Goal: Information Seeking & Learning: Check status

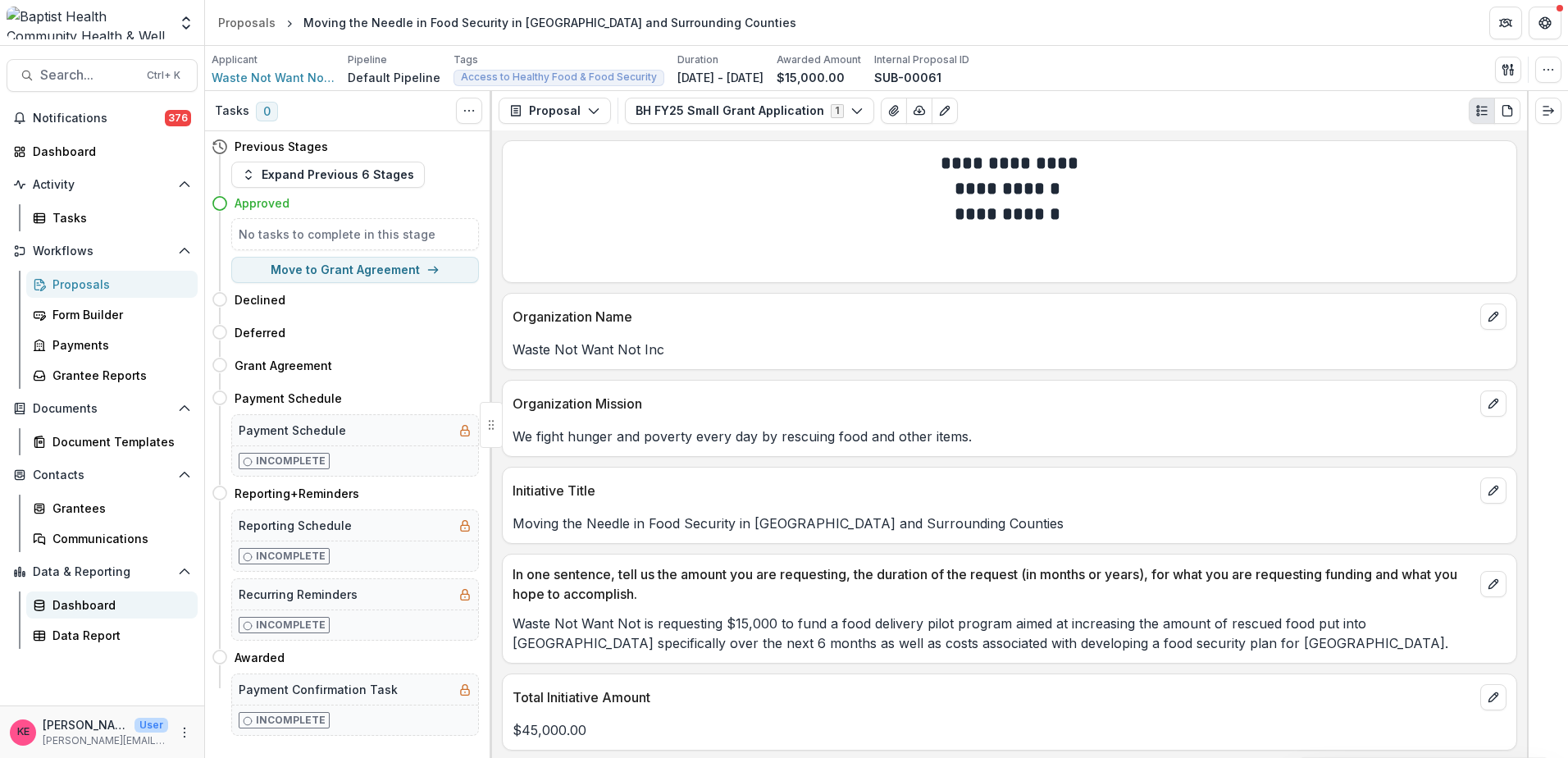
click at [70, 605] on div "Dashboard" at bounding box center [119, 605] width 132 height 18
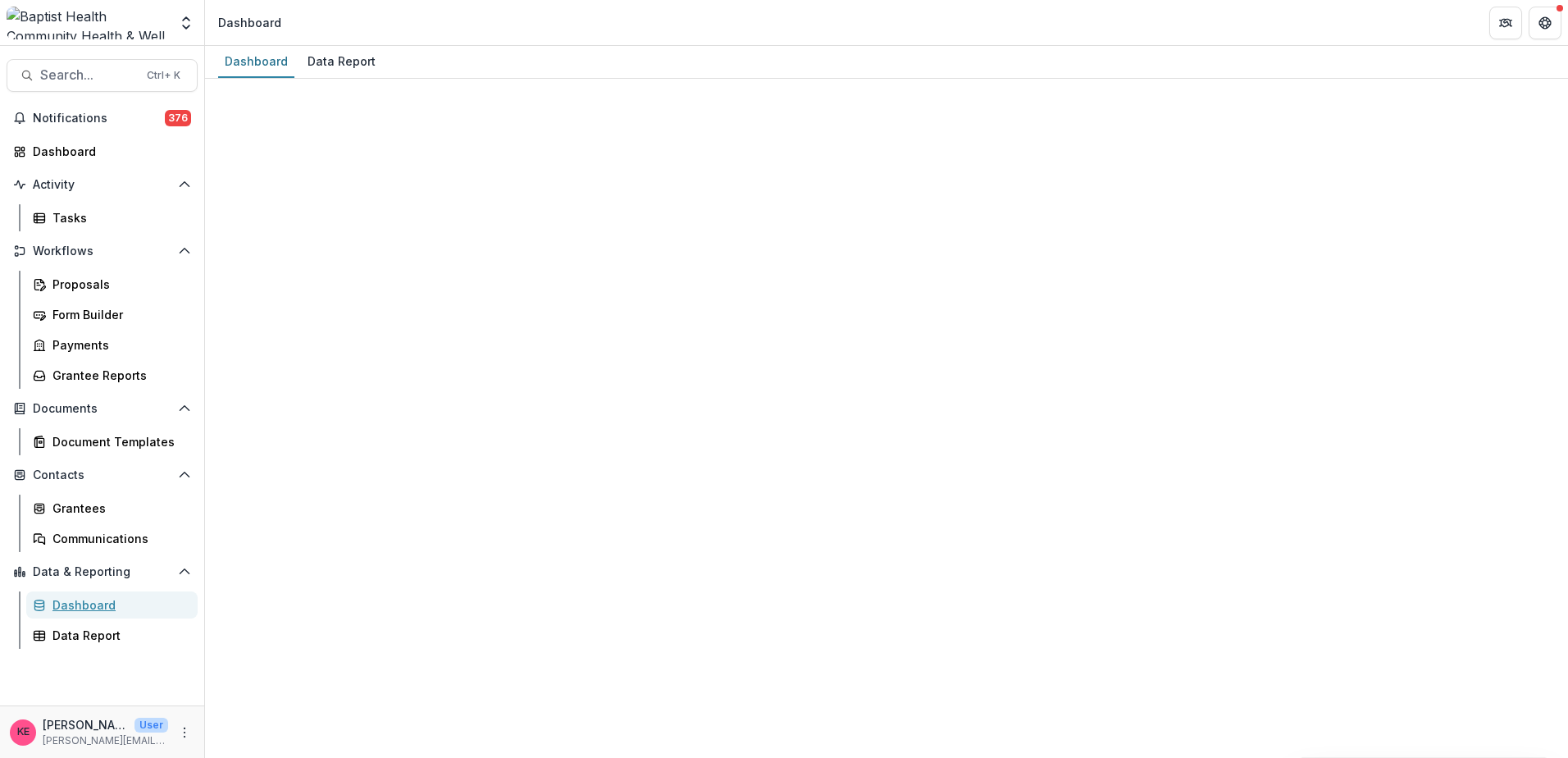
select select "**********"
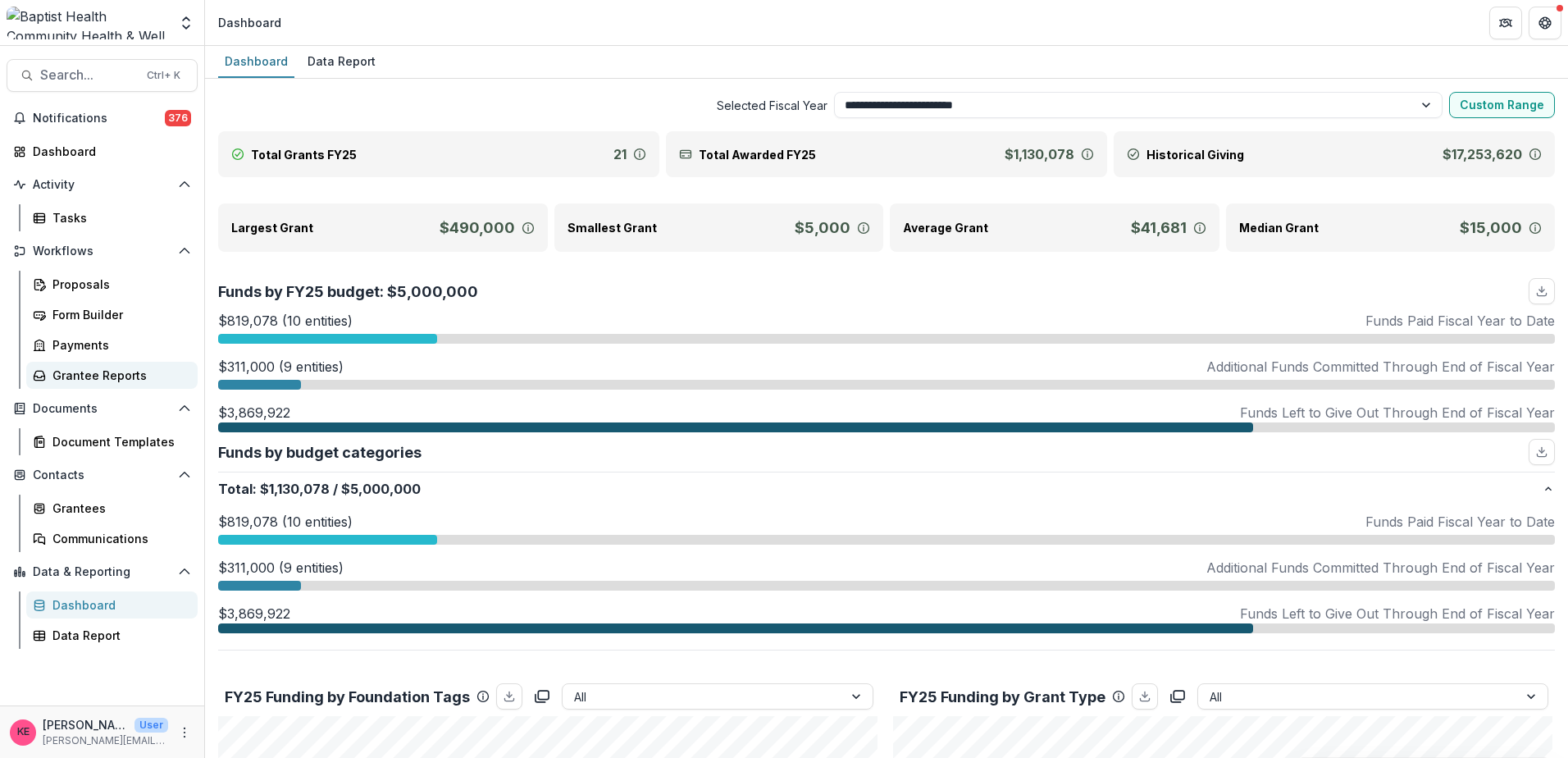
click at [108, 365] on link "Grantee Reports" at bounding box center [111, 375] width 171 height 27
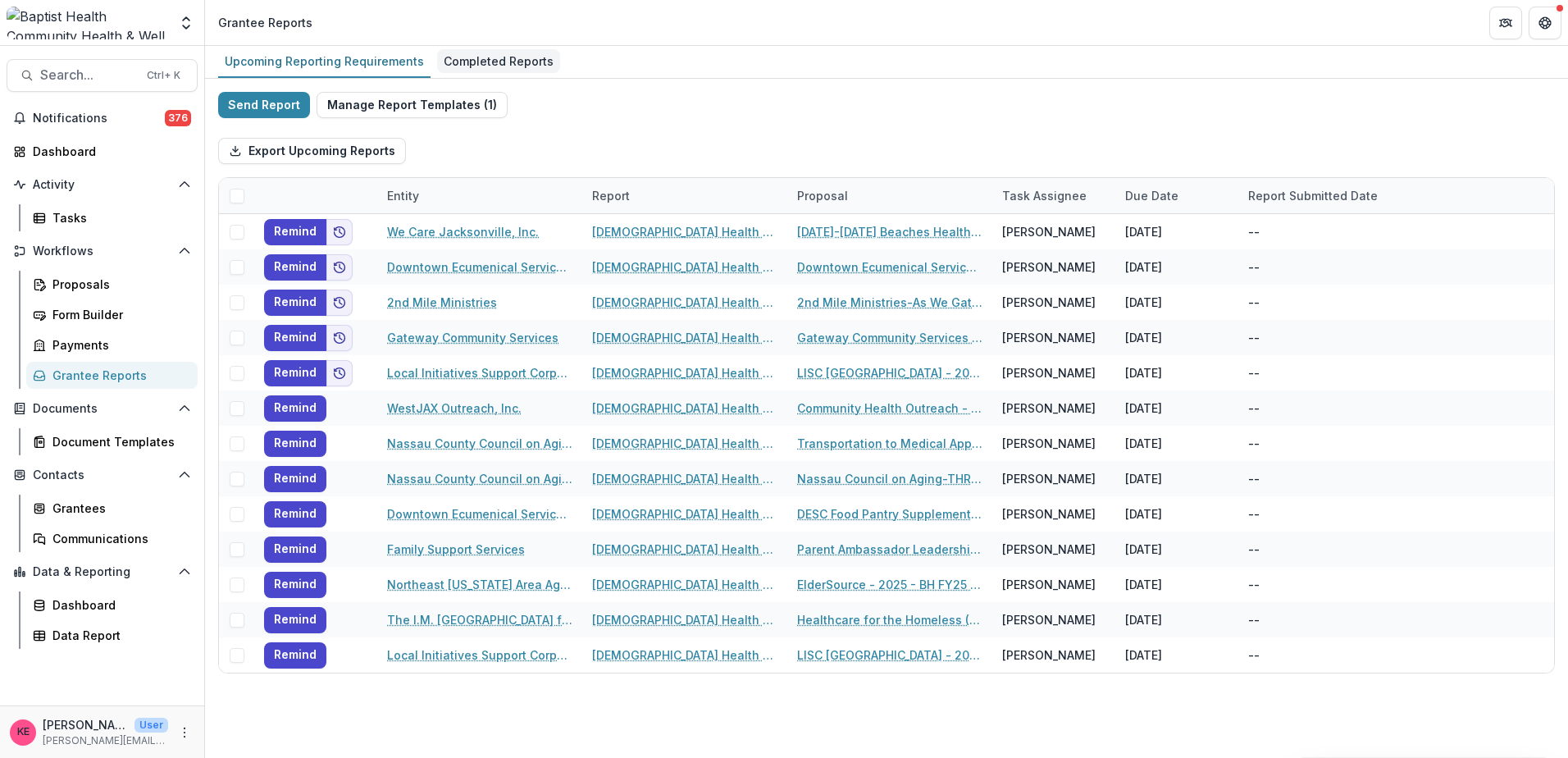
click at [506, 59] on div "Completed Reports" at bounding box center [498, 61] width 123 height 23
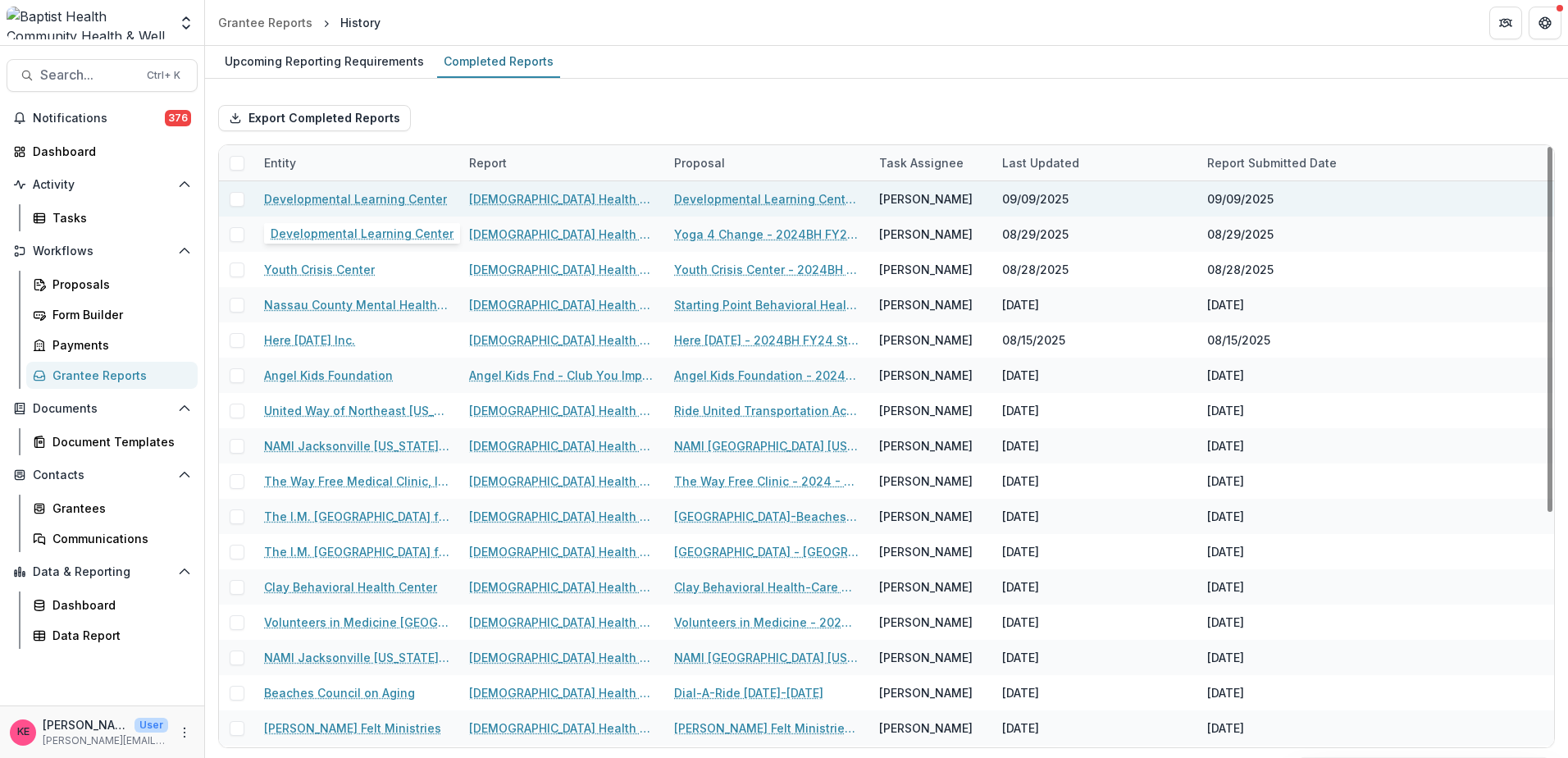
click at [375, 206] on link "Developmental Learning Center" at bounding box center [355, 199] width 183 height 18
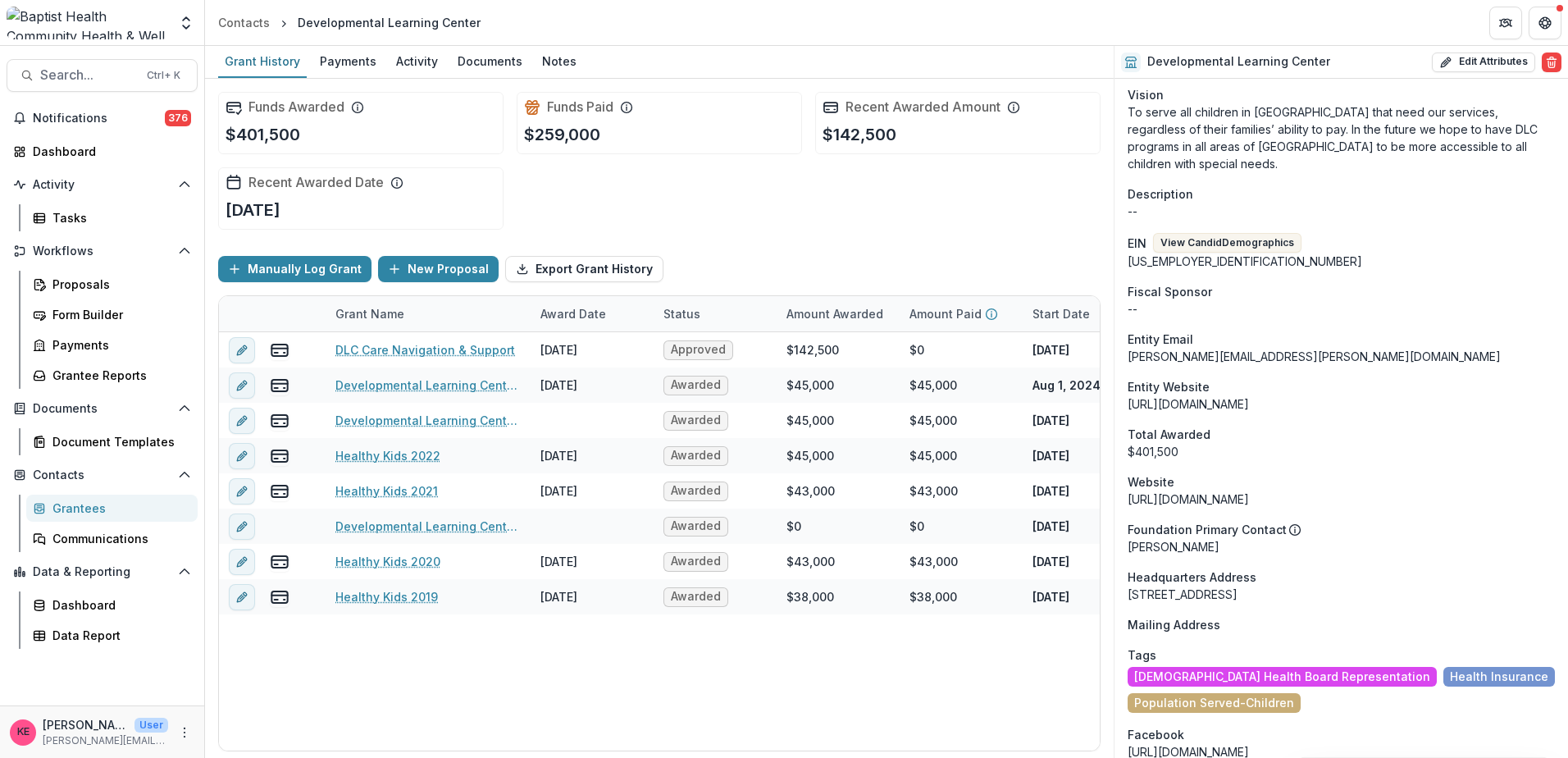
scroll to position [164, 0]
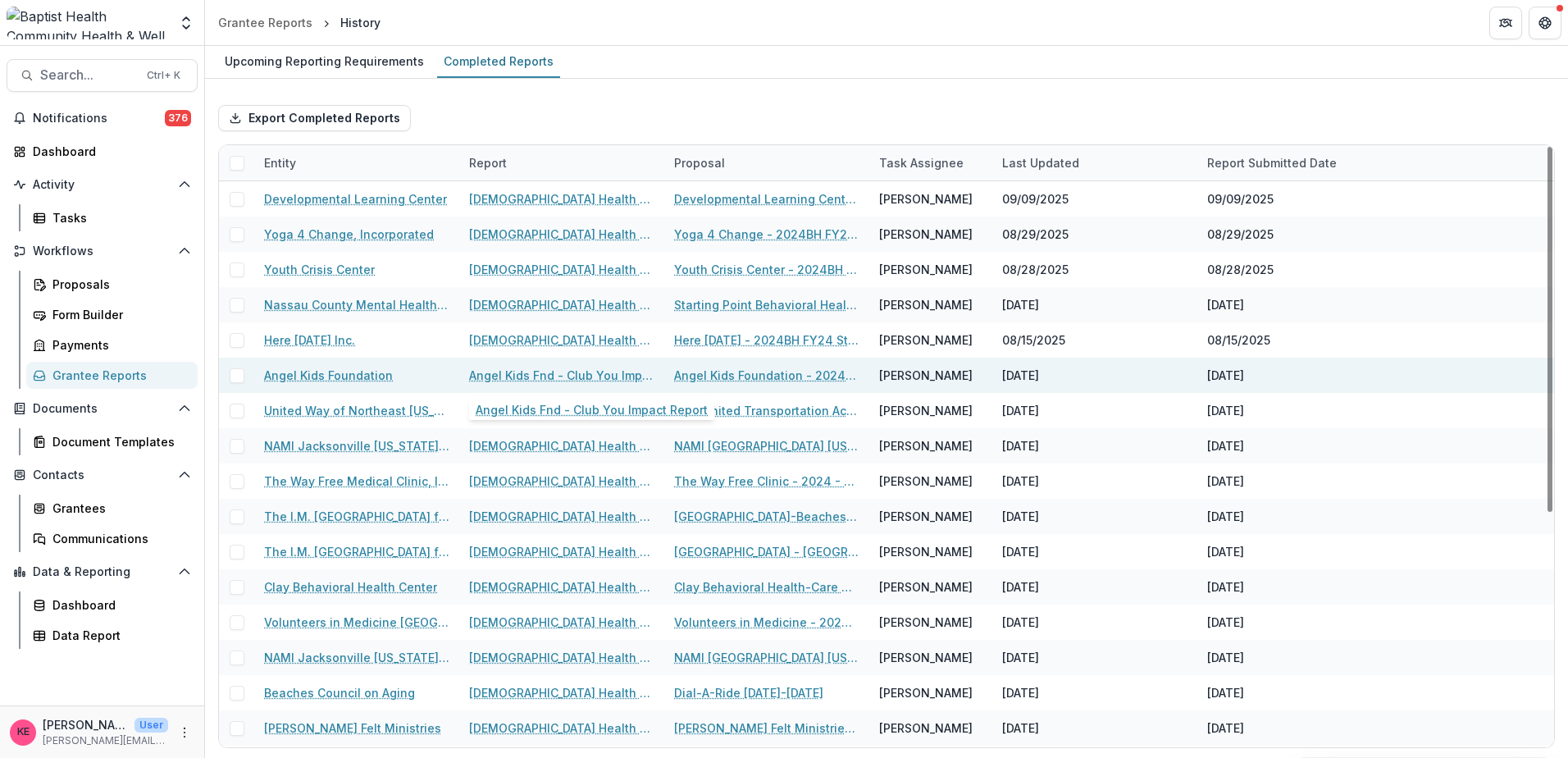
click at [547, 378] on link "Angel Kids Fnd - Club You Impact Report" at bounding box center [561, 375] width 185 height 18
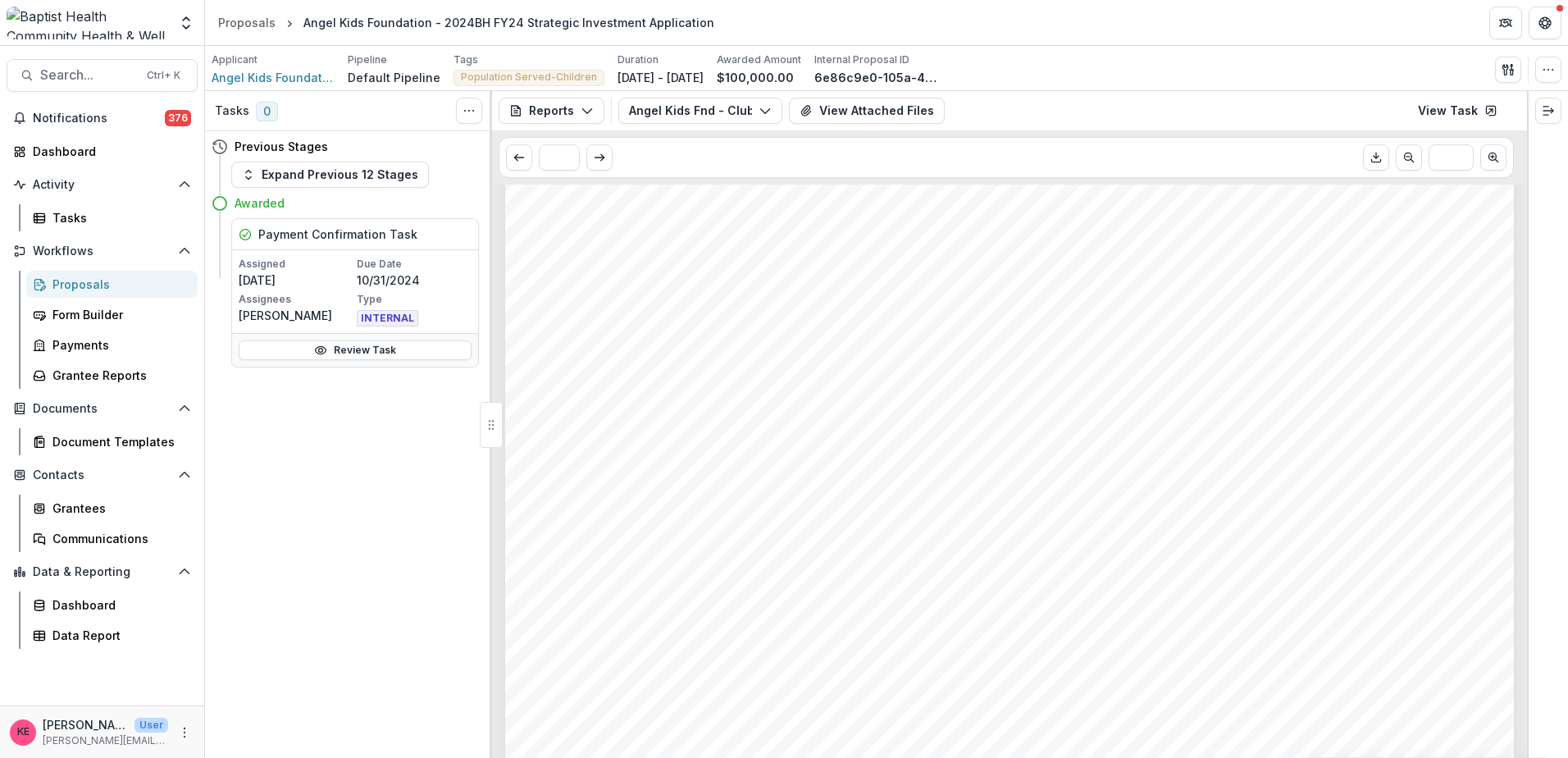
scroll to position [820, 0]
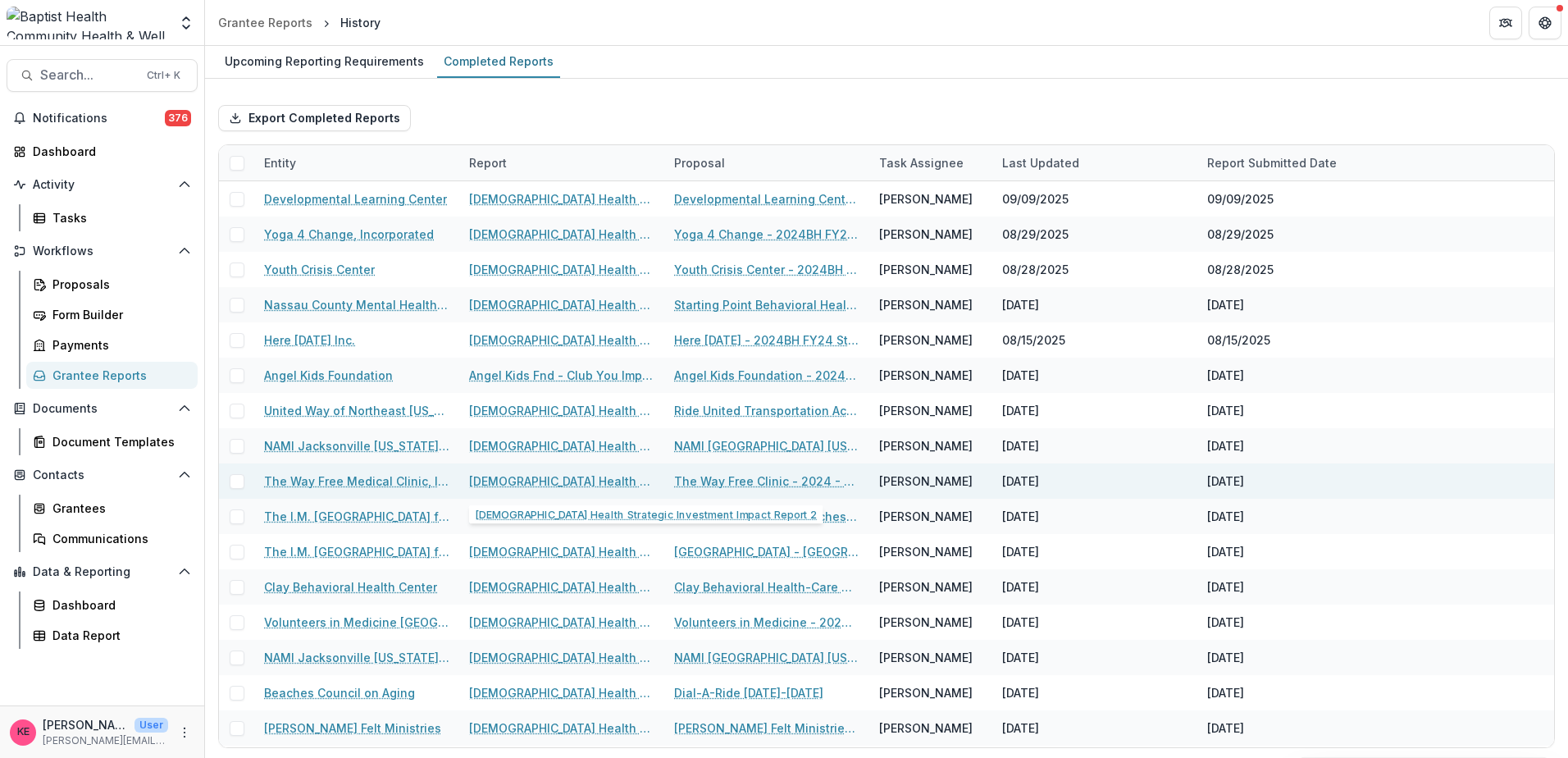
click at [527, 482] on link "[DEMOGRAPHIC_DATA] Health Strategic Investment Impact Report 2" at bounding box center [561, 481] width 185 height 18
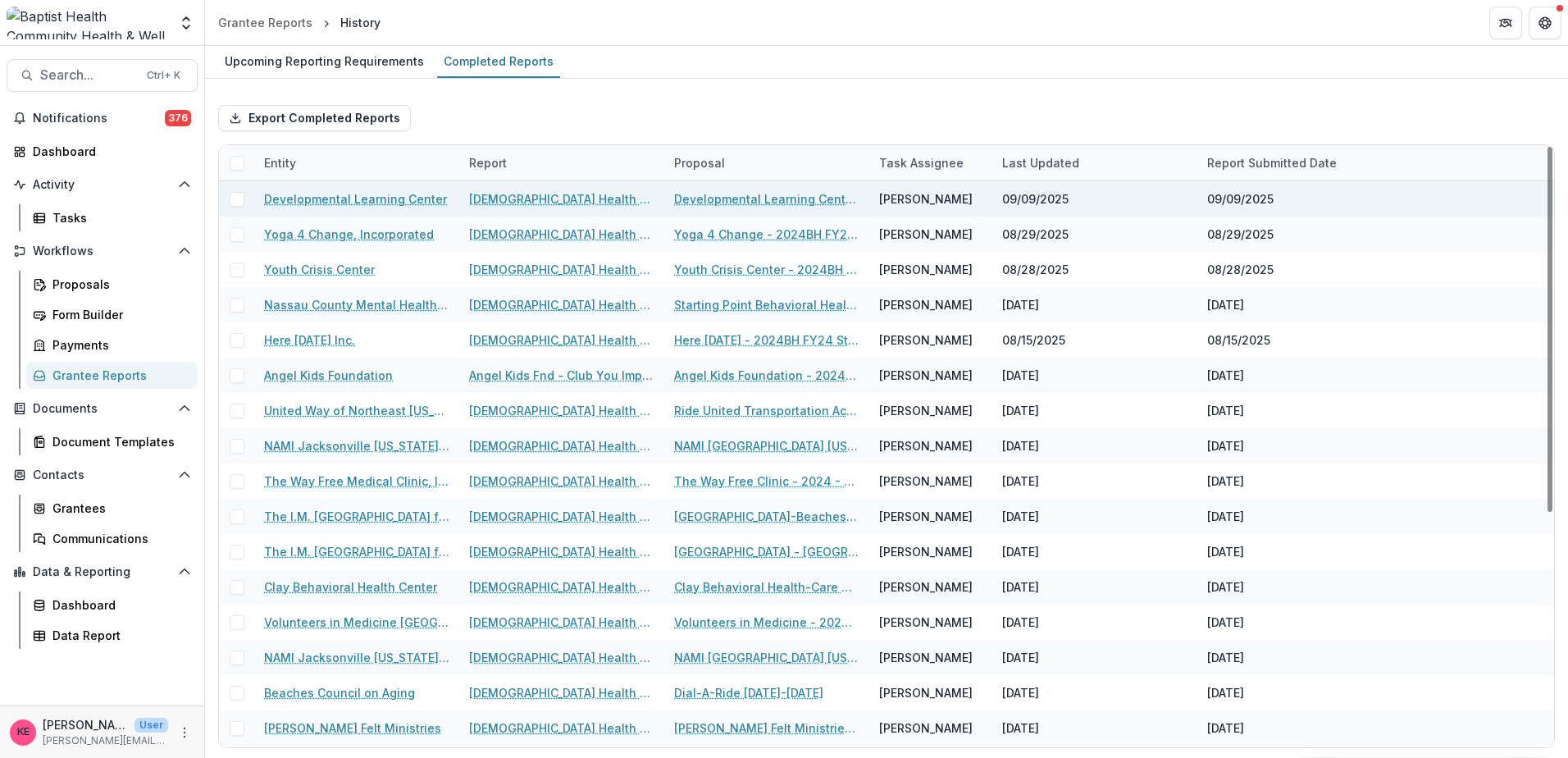
click at [598, 202] on link "[DEMOGRAPHIC_DATA] Health Strategic Investment Impact Report" at bounding box center [561, 199] width 185 height 18
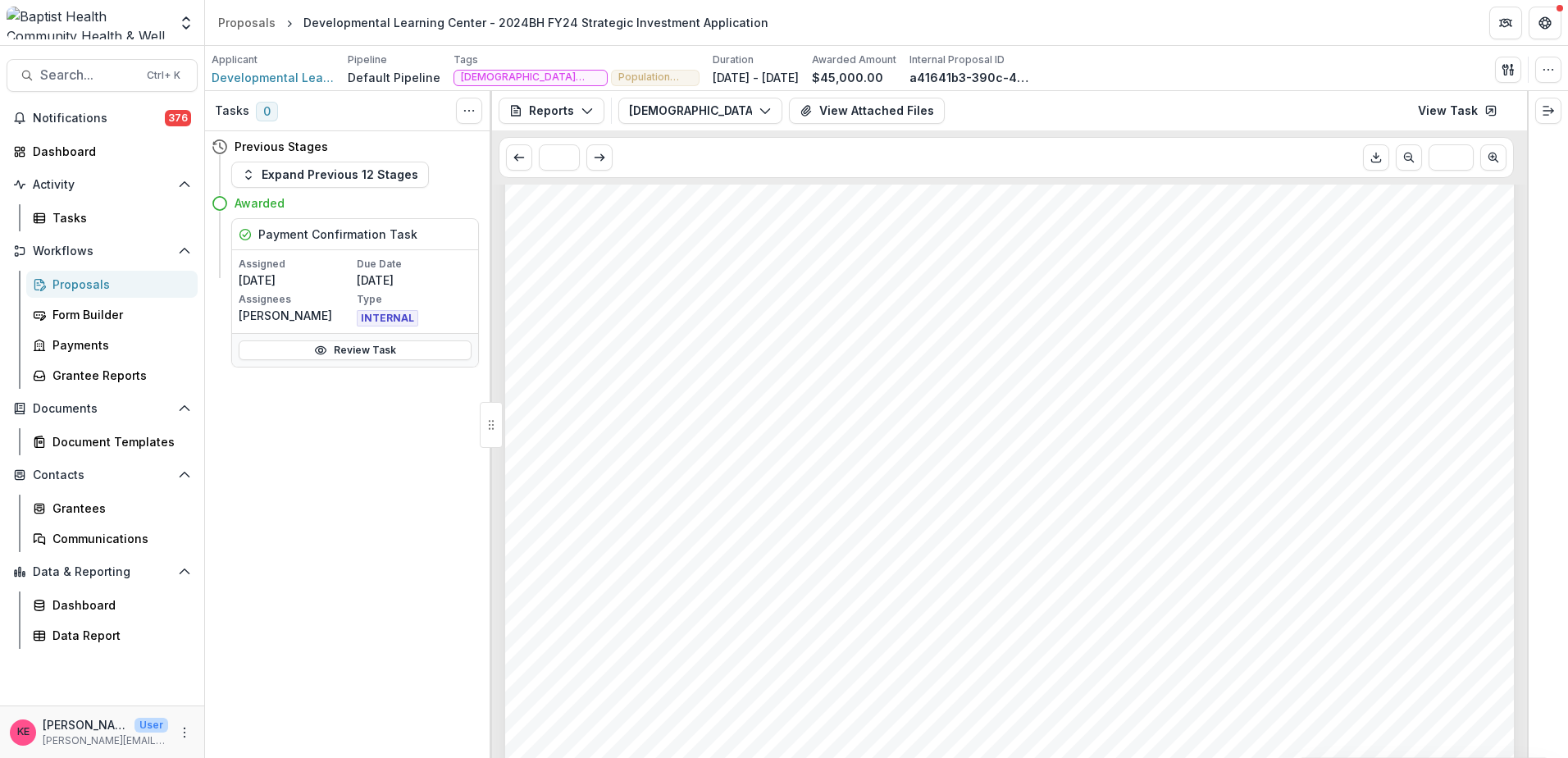
scroll to position [2051, 0]
click at [831, 112] on button "View Attached Files" at bounding box center [867, 110] width 156 height 26
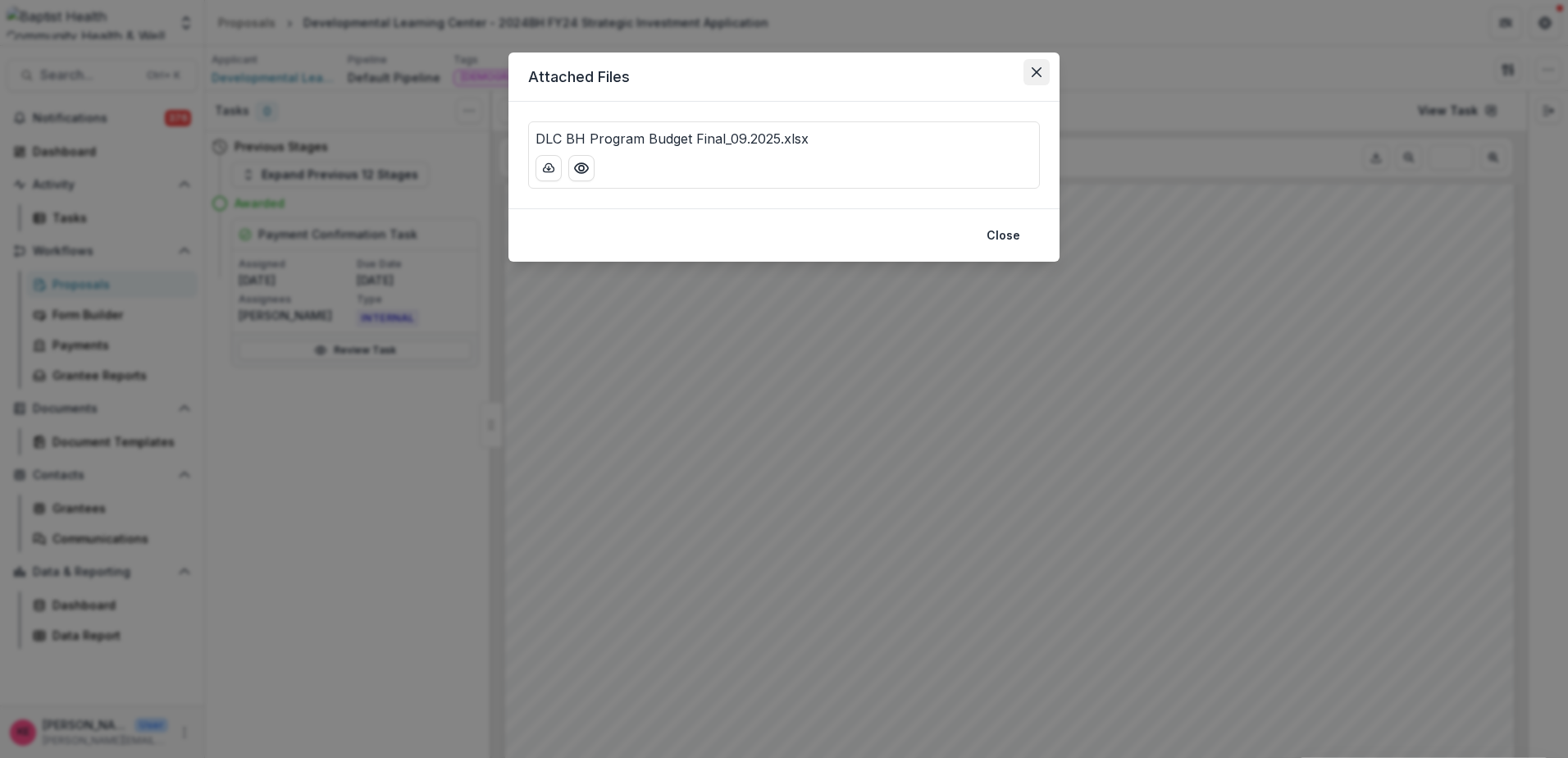
click at [1038, 75] on icon "Close" at bounding box center [1037, 72] width 10 height 10
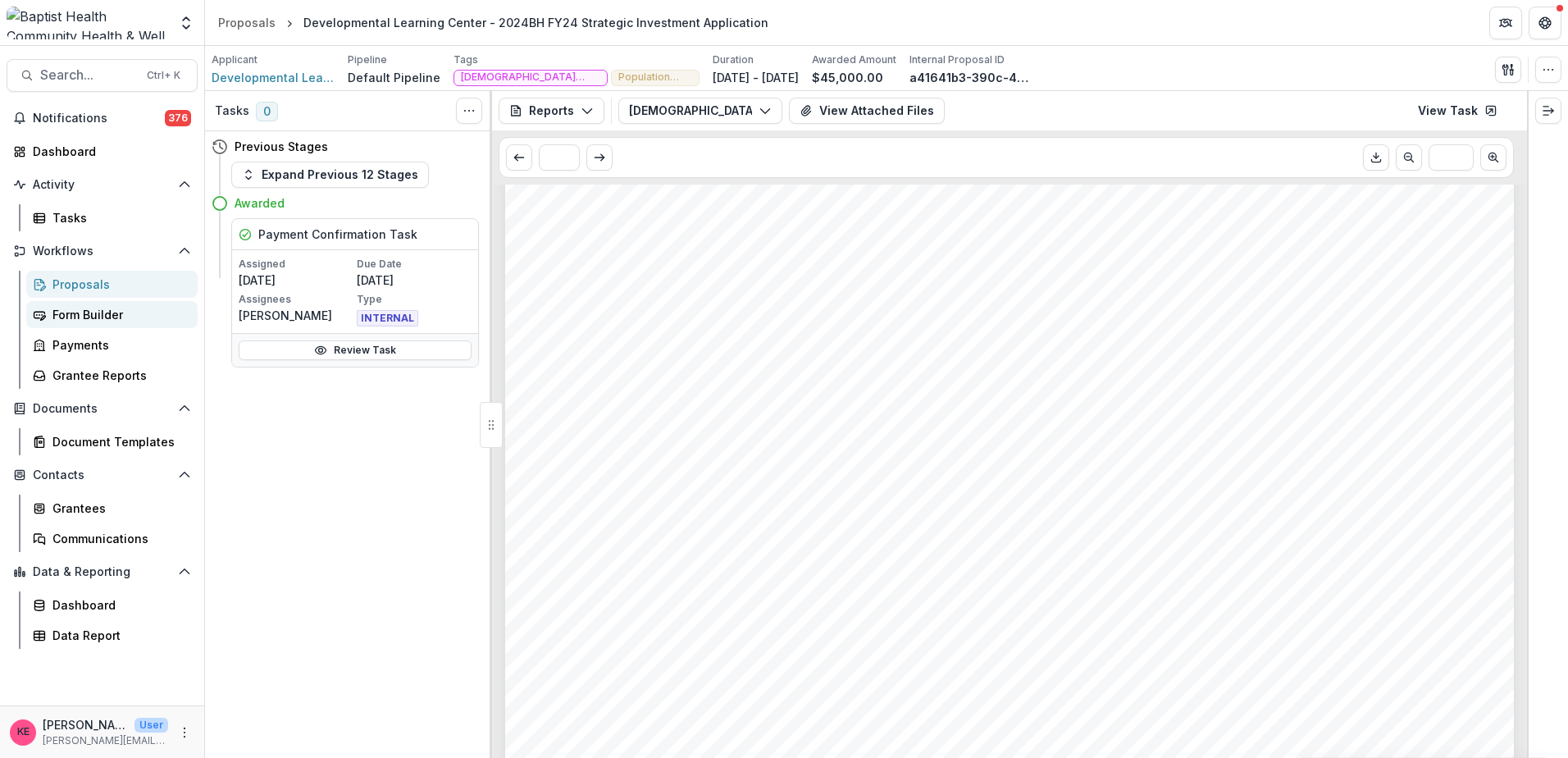
click at [98, 319] on div "Form Builder" at bounding box center [119, 314] width 132 height 18
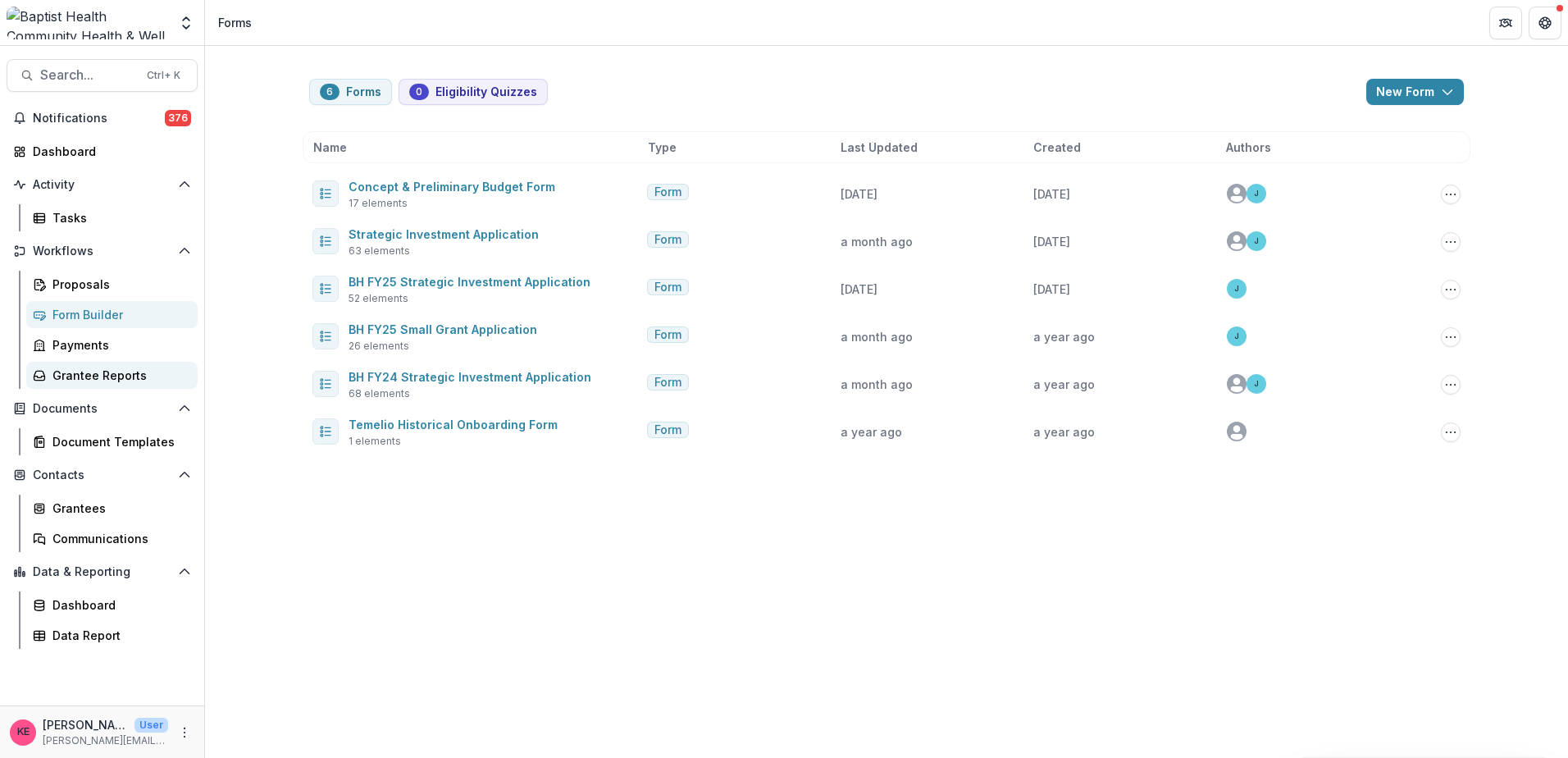
click at [78, 380] on div "Grantee Reports" at bounding box center [119, 375] width 132 height 18
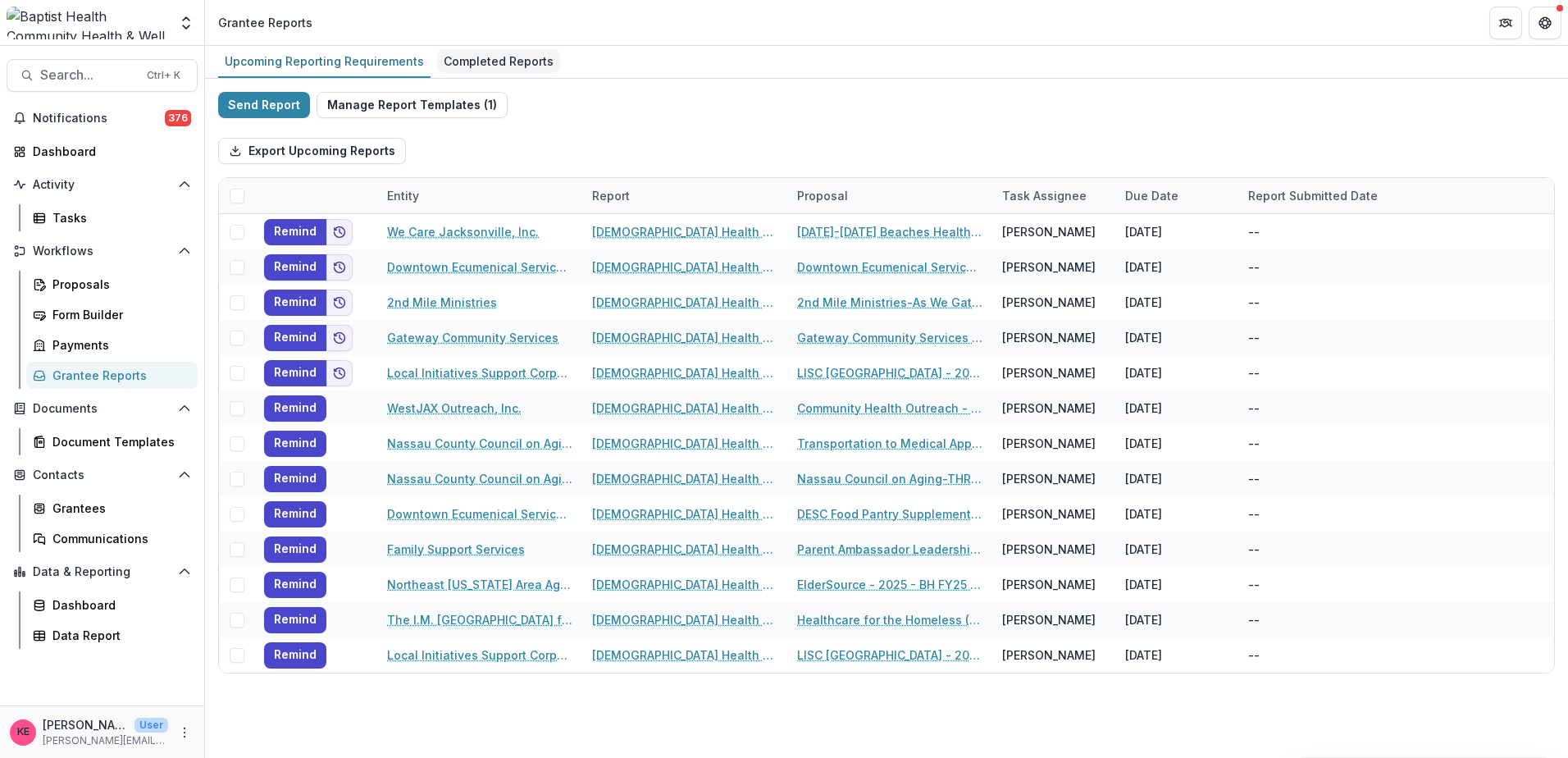
click at [515, 64] on div "Completed Reports" at bounding box center [498, 61] width 123 height 23
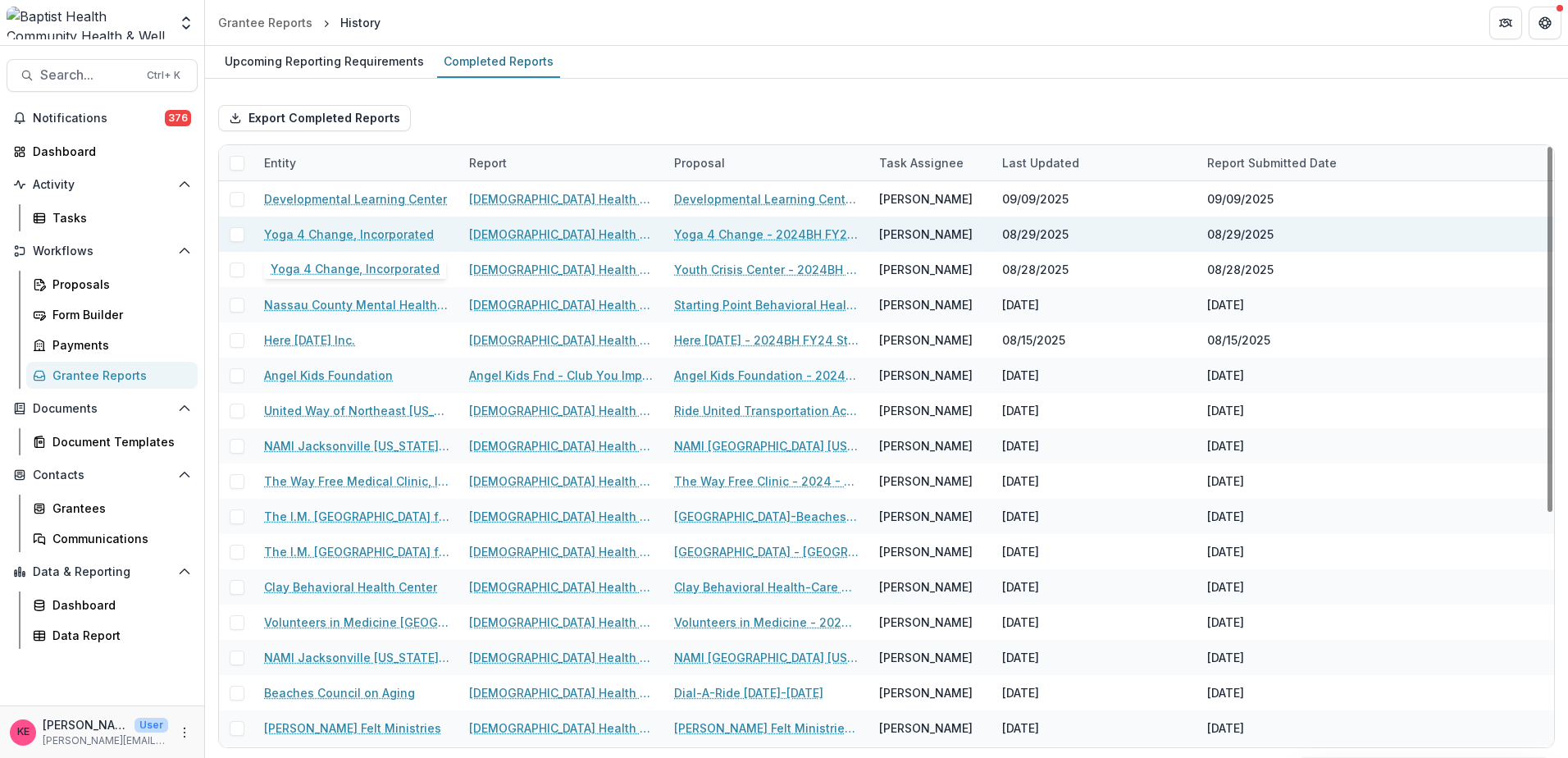
click at [402, 236] on link "Yoga 4 Change, Incorporated" at bounding box center [349, 234] width 170 height 18
click at [513, 227] on link "[DEMOGRAPHIC_DATA] Health Strategic Investment Impact Report 2" at bounding box center [561, 234] width 185 height 18
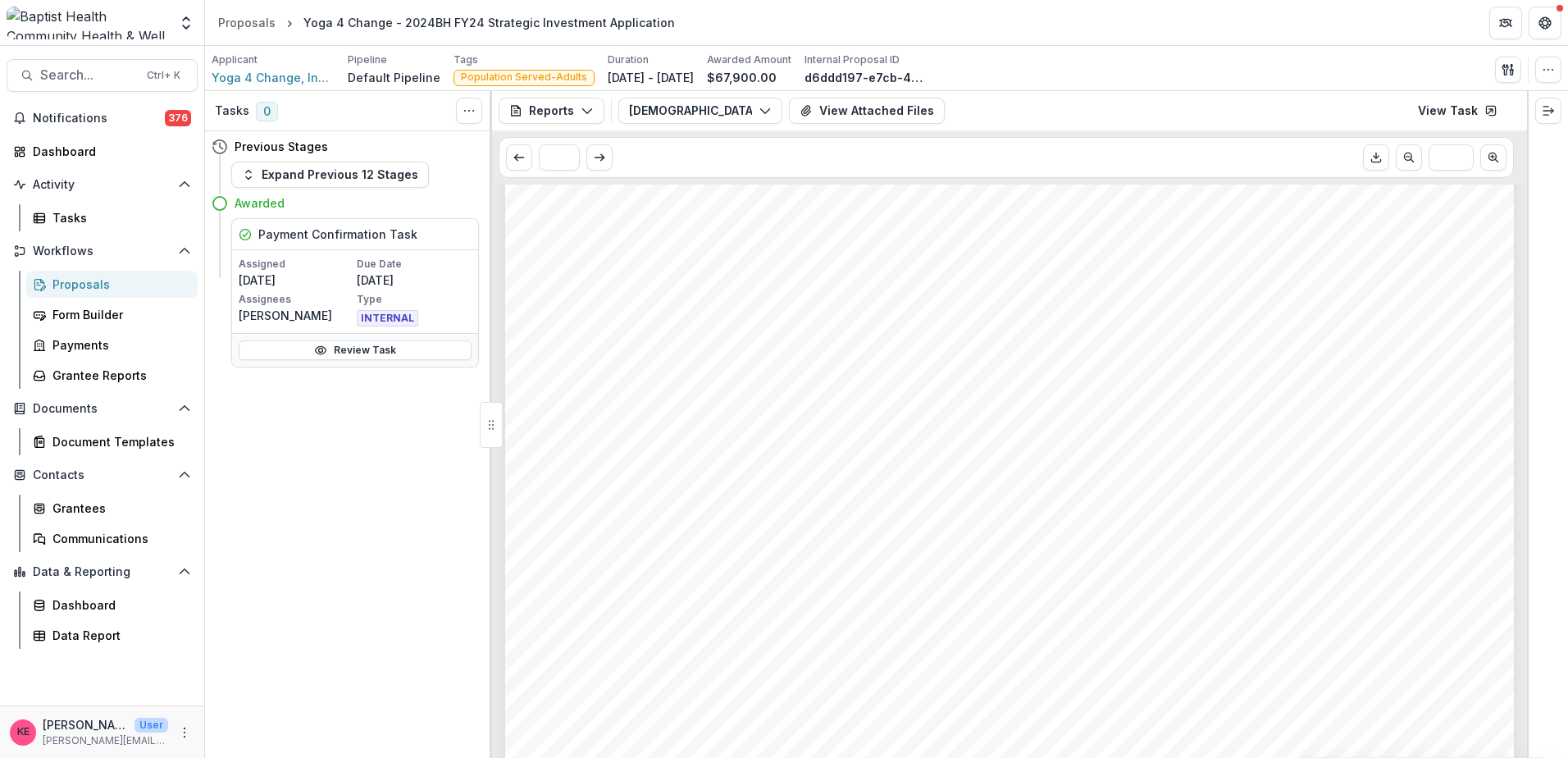
scroll to position [4107, 0]
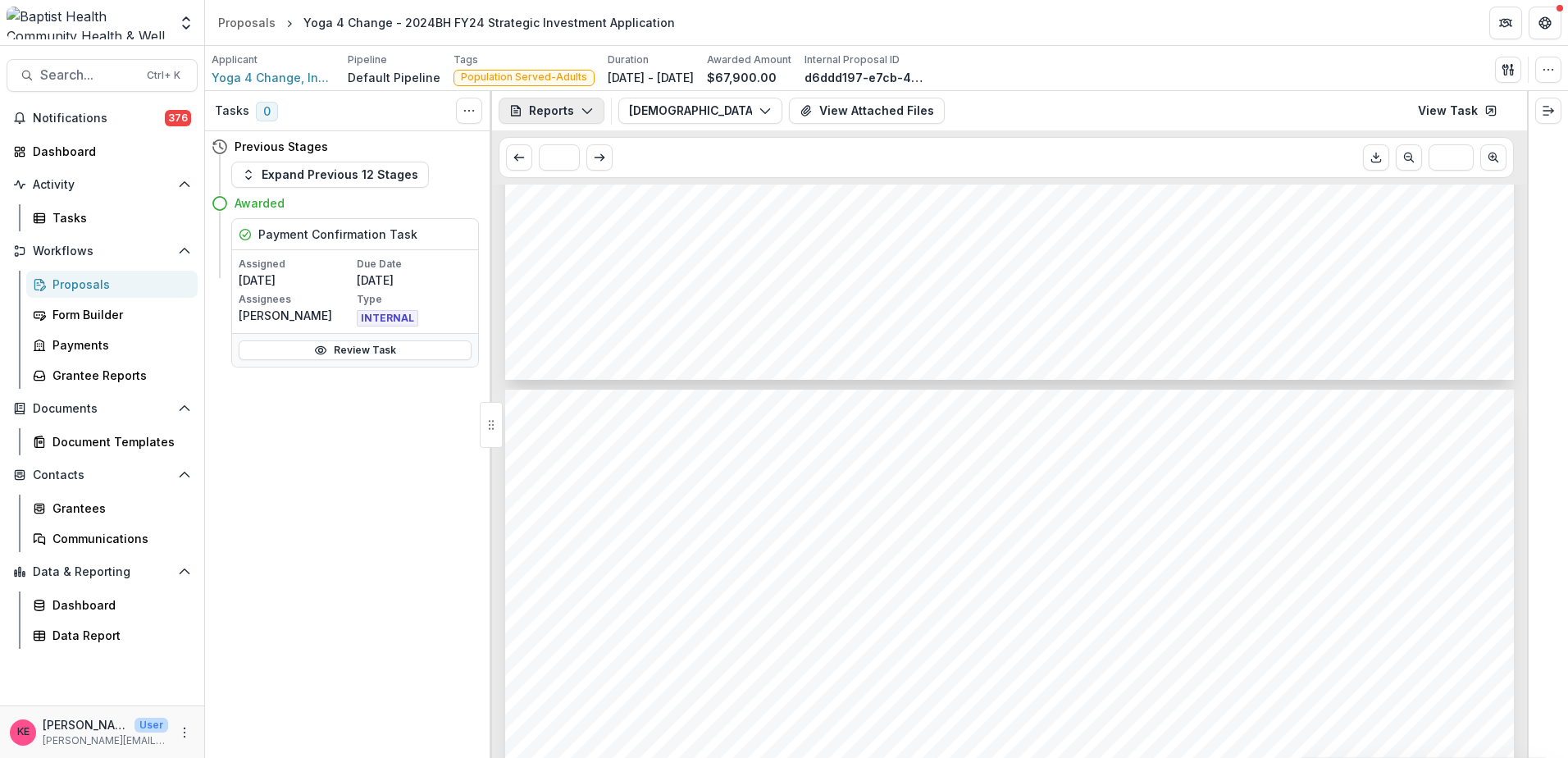
click at [593, 112] on button "Reports" at bounding box center [551, 110] width 106 height 26
click at [184, 738] on icon "More" at bounding box center [184, 733] width 13 height 13
click at [58, 720] on p "[PERSON_NAME]" at bounding box center [85, 724] width 85 height 18
